Goal: Find specific page/section: Find specific page/section

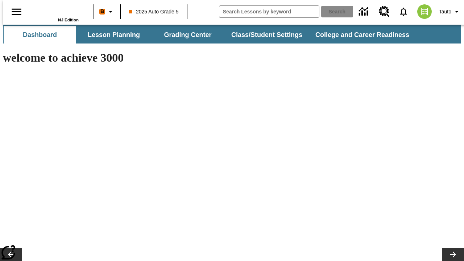
type input "-1"
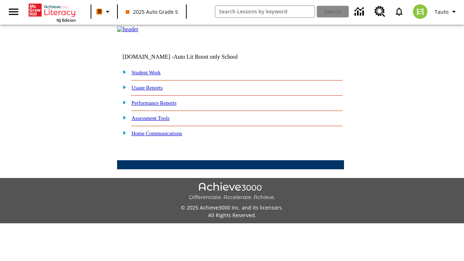
click at [150, 75] on link "Student Work" at bounding box center [145, 73] width 29 height 6
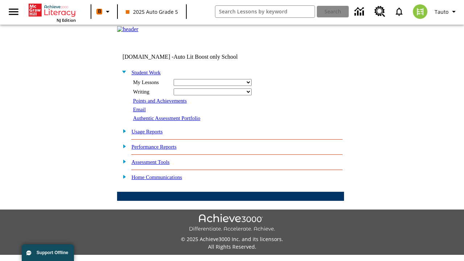
select select "/options/reports/?report_id=24&atype=14&section=2"
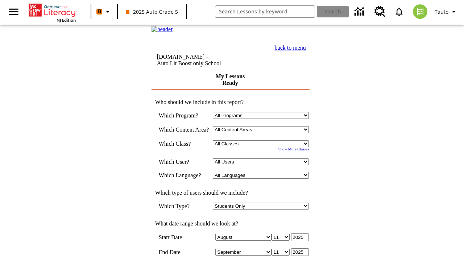
scroll to position [189, 0]
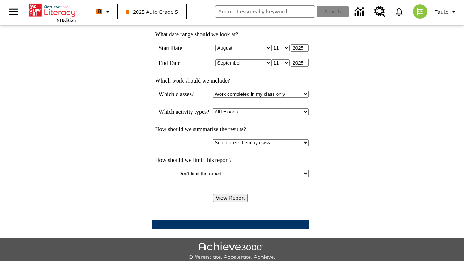
click at [230, 194] on input "View Report" at bounding box center [230, 198] width 35 height 8
